Goal: Use online tool/utility

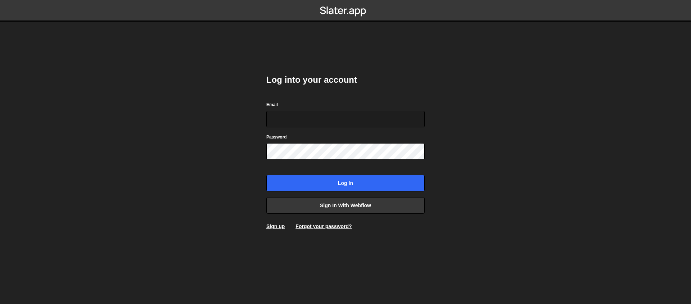
type input "sam@samcom.design"
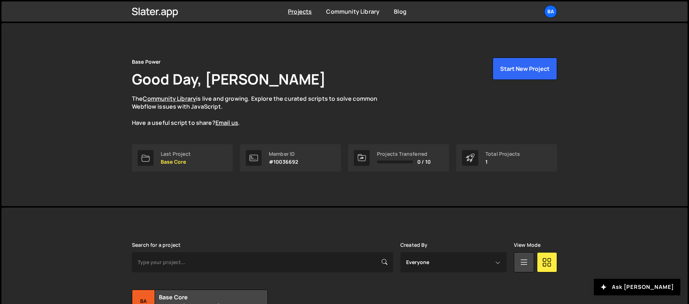
click at [377, 185] on div "Base Power Good Day, [PERSON_NAME] The Community Library is live and growing. E…" at bounding box center [344, 114] width 447 height 183
click at [544, 13] on div "Ba" at bounding box center [550, 11] width 13 height 13
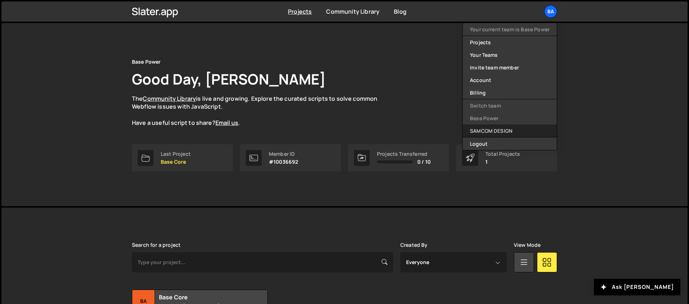
click at [512, 129] on link "SAMCOM DESIGN" at bounding box center [509, 131] width 94 height 13
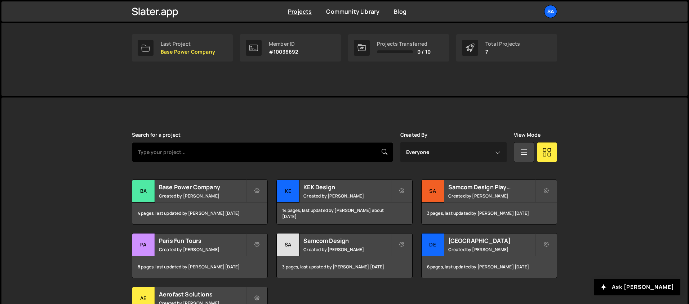
scroll to position [122, 0]
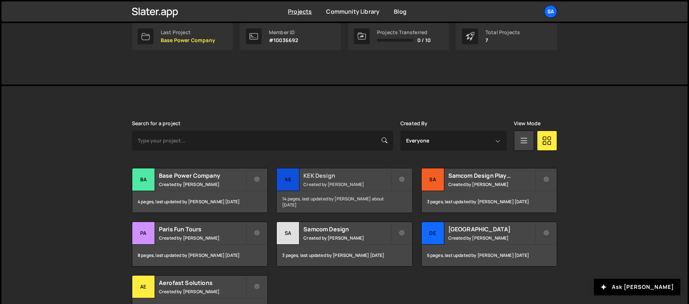
click at [298, 184] on div "KE" at bounding box center [288, 180] width 23 height 23
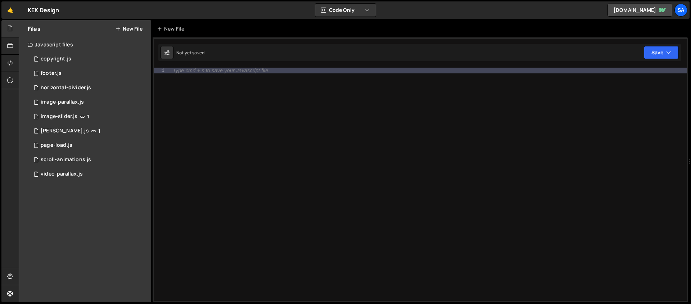
click at [315, 176] on div "Type cmd + s to save your Javascript file." at bounding box center [428, 190] width 518 height 245
click at [57, 147] on div "page-load.js" at bounding box center [57, 145] width 32 height 6
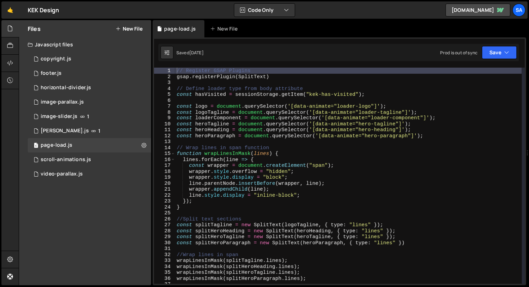
scroll to position [947, 0]
